Goal: Transaction & Acquisition: Download file/media

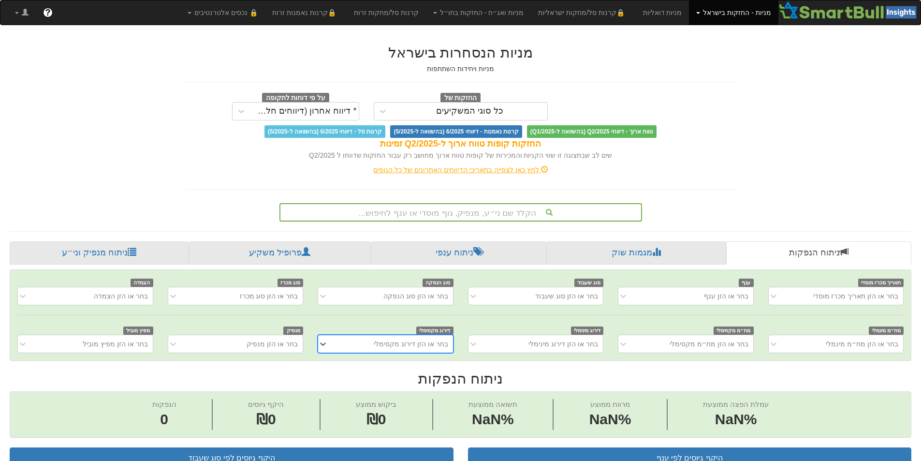
scroll to position [0, 7]
click at [553, 207] on div "הקלד שם ני״ע, מנפיק, גוף מוסדי או ענף לחיפוש..." at bounding box center [460, 212] width 361 height 16
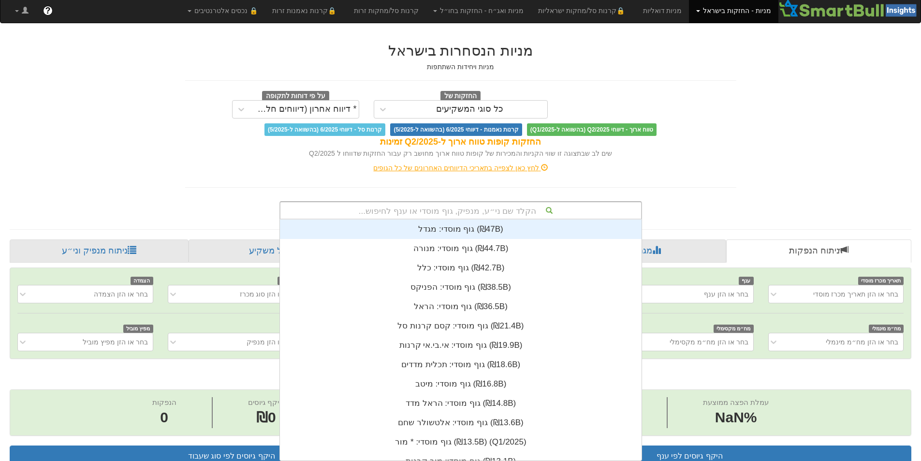
scroll to position [8, 0]
type input "אקס"
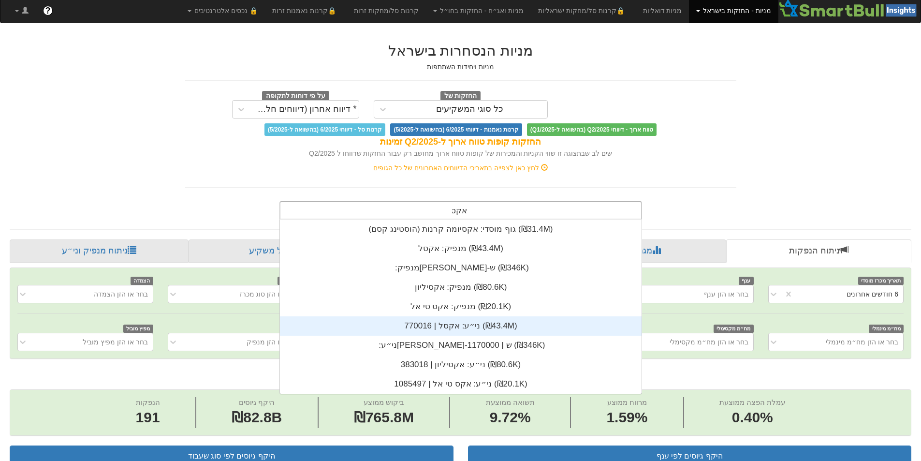
scroll to position [0, 0]
click at [488, 330] on div "ני״ע: ‏אקסל | 770016 ‎(₪43.4M)‎" at bounding box center [461, 325] width 362 height 19
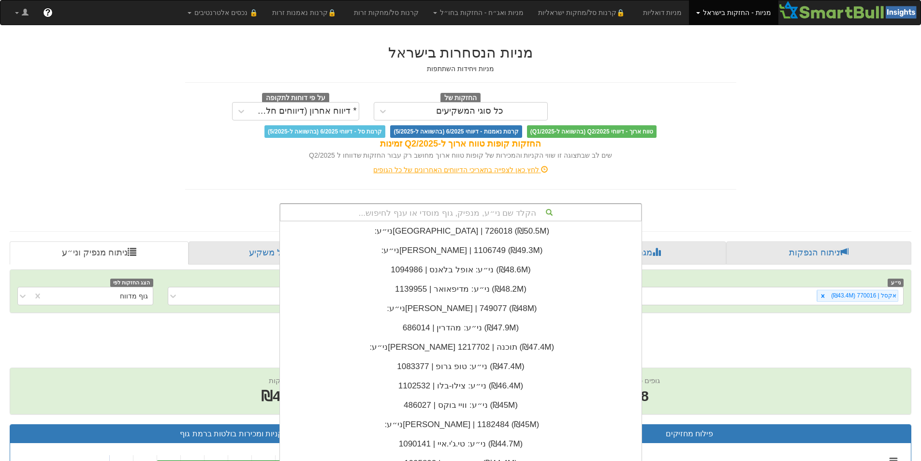
scroll to position [2, 0]
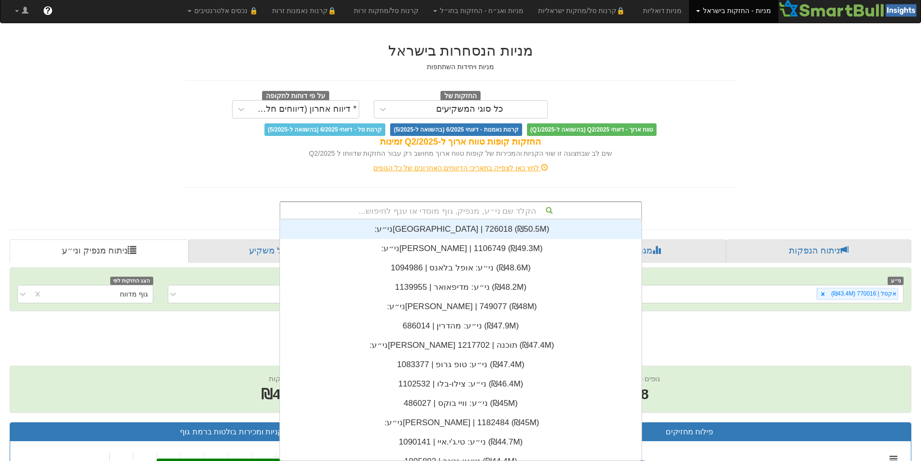
click at [520, 210] on div "הקלד שם ני״ע, מנפיק, גוף מוסדי או ענף לחיפוש..." at bounding box center [460, 210] width 361 height 16
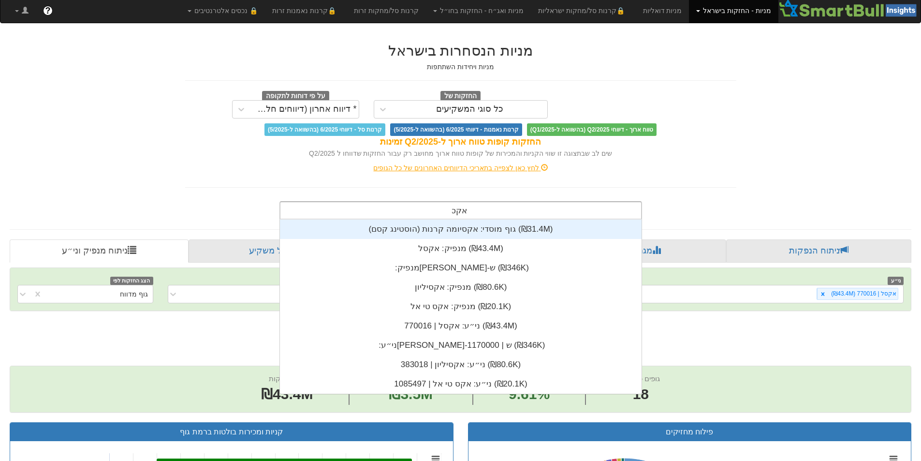
type input "אקסל"
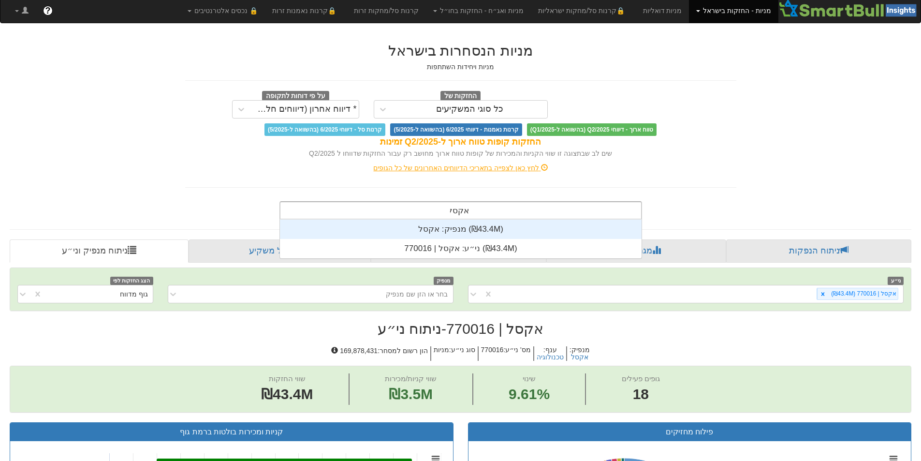
scroll to position [39, 0]
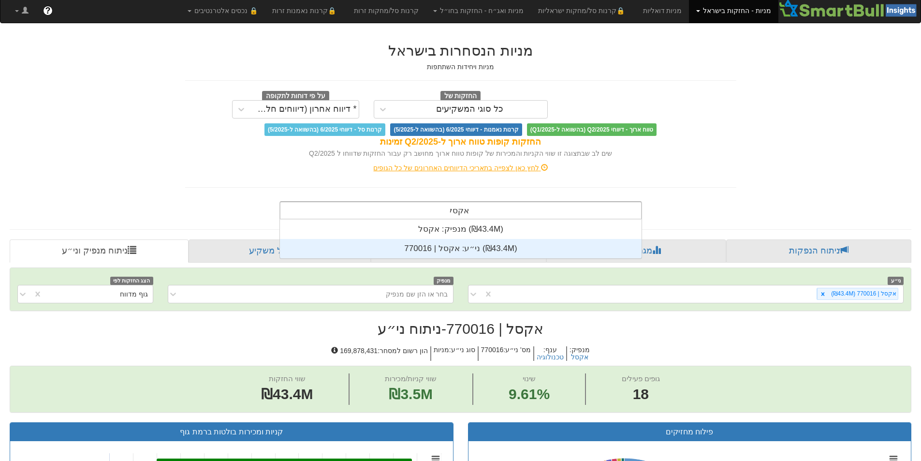
click at [496, 244] on div "ני״ע: ‏אקסל | 770016 ‎(₪43.4M)‎" at bounding box center [461, 248] width 362 height 19
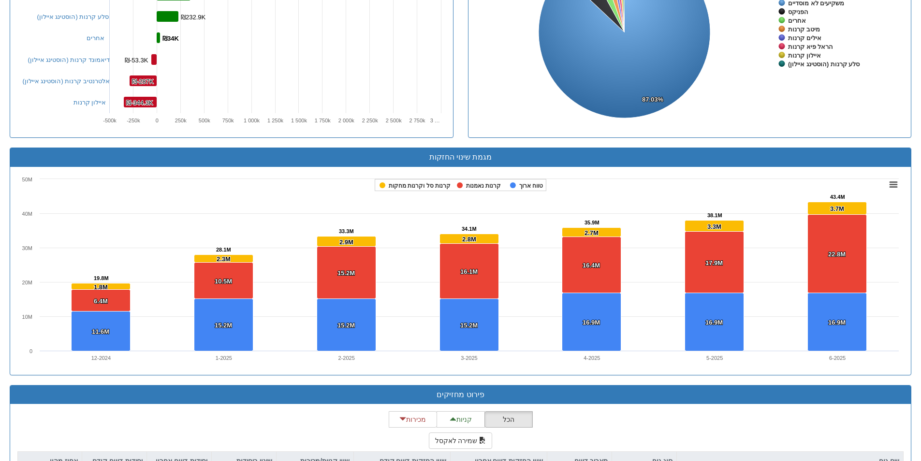
scroll to position [727, 0]
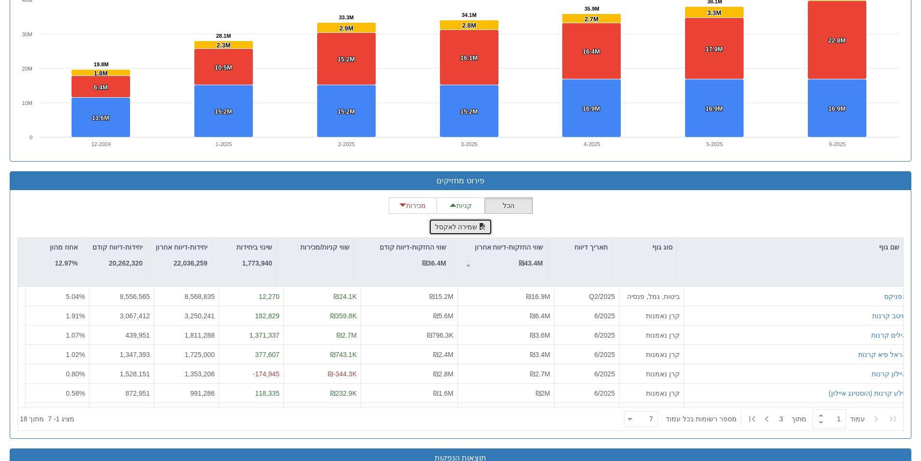
click at [480, 229] on span "button" at bounding box center [482, 226] width 7 height 7
